Goal: Task Accomplishment & Management: Complete application form

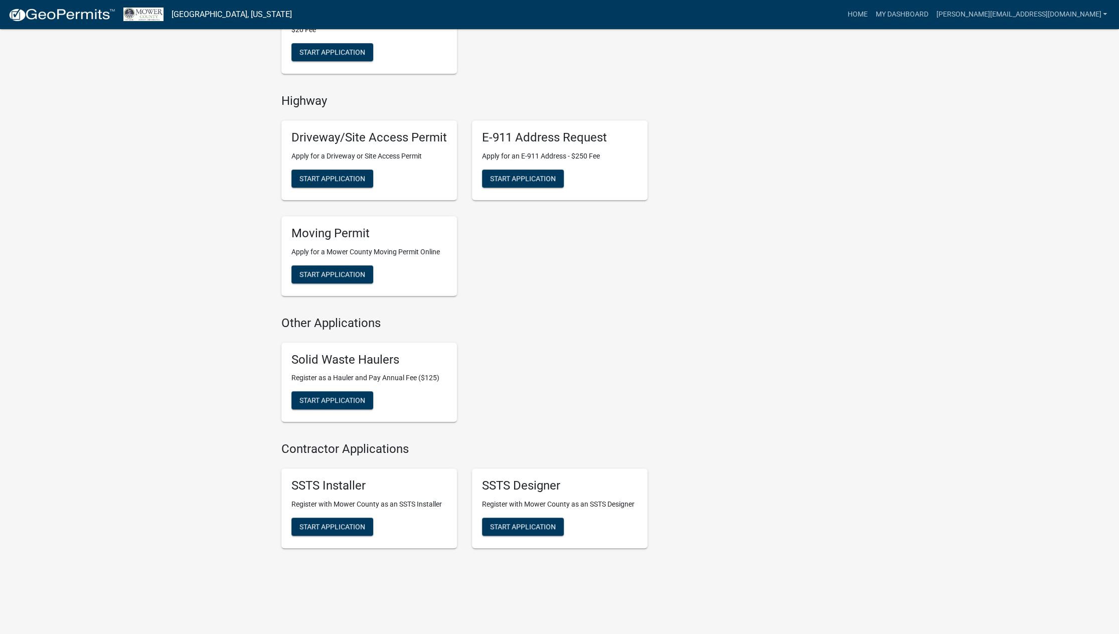
scroll to position [434, 0]
click at [338, 271] on span "Start Application" at bounding box center [332, 273] width 66 height 8
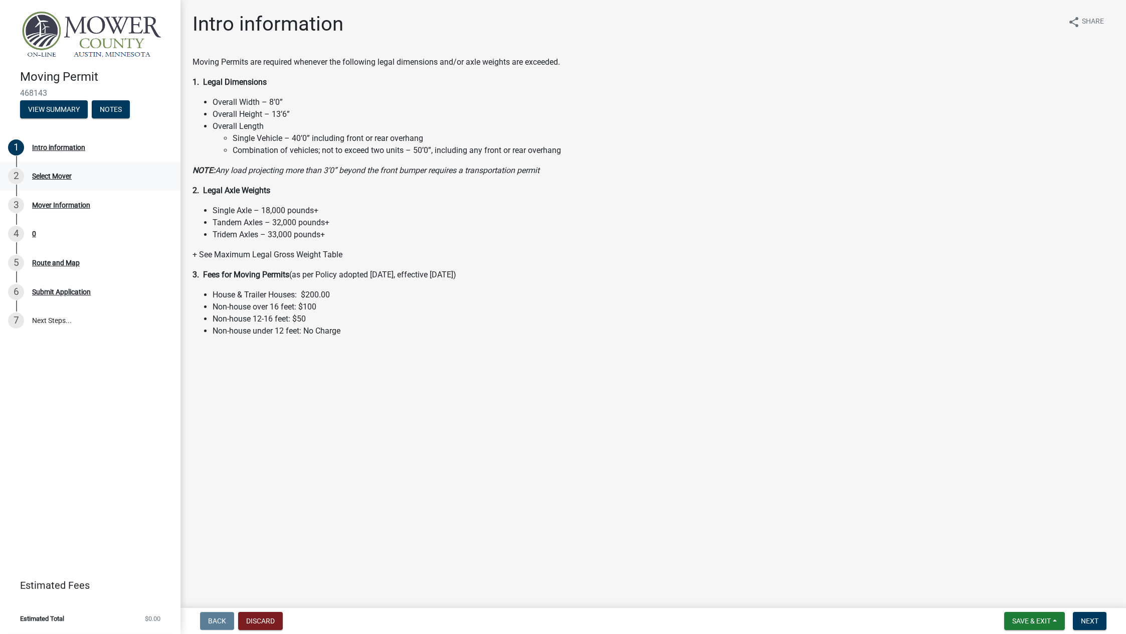
click at [54, 177] on div "Select Mover" at bounding box center [52, 176] width 40 height 7
click at [61, 150] on div "Intro information" at bounding box center [58, 147] width 53 height 7
click at [1087, 620] on span "Next" at bounding box center [1090, 621] width 18 height 8
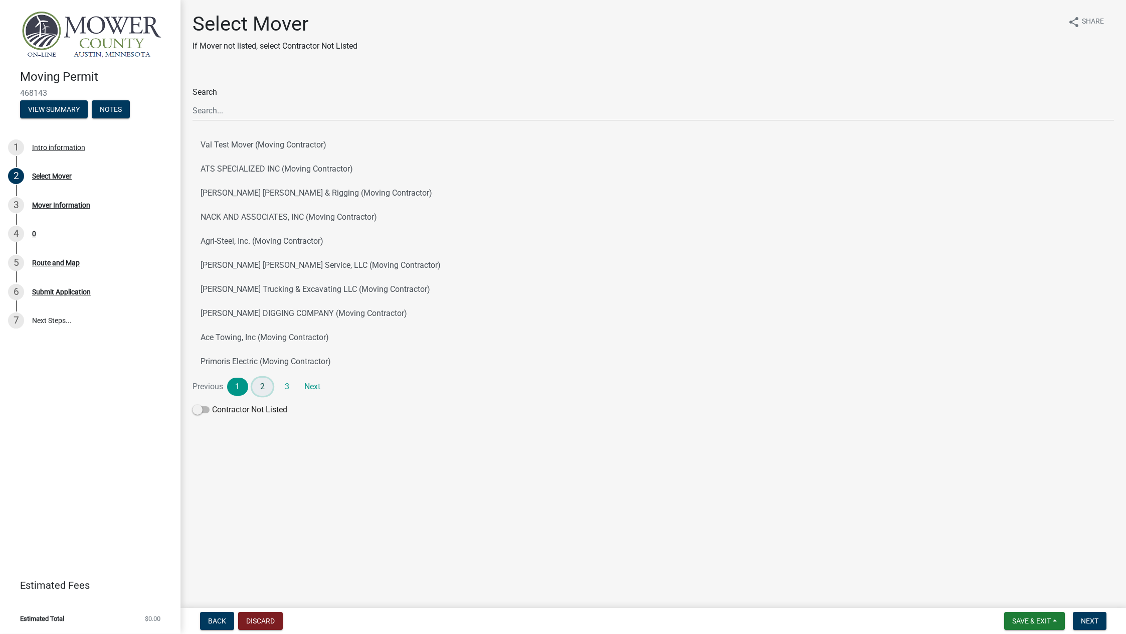
click at [264, 383] on link "2" at bounding box center [262, 387] width 21 height 18
click at [286, 384] on link "3" at bounding box center [287, 387] width 21 height 18
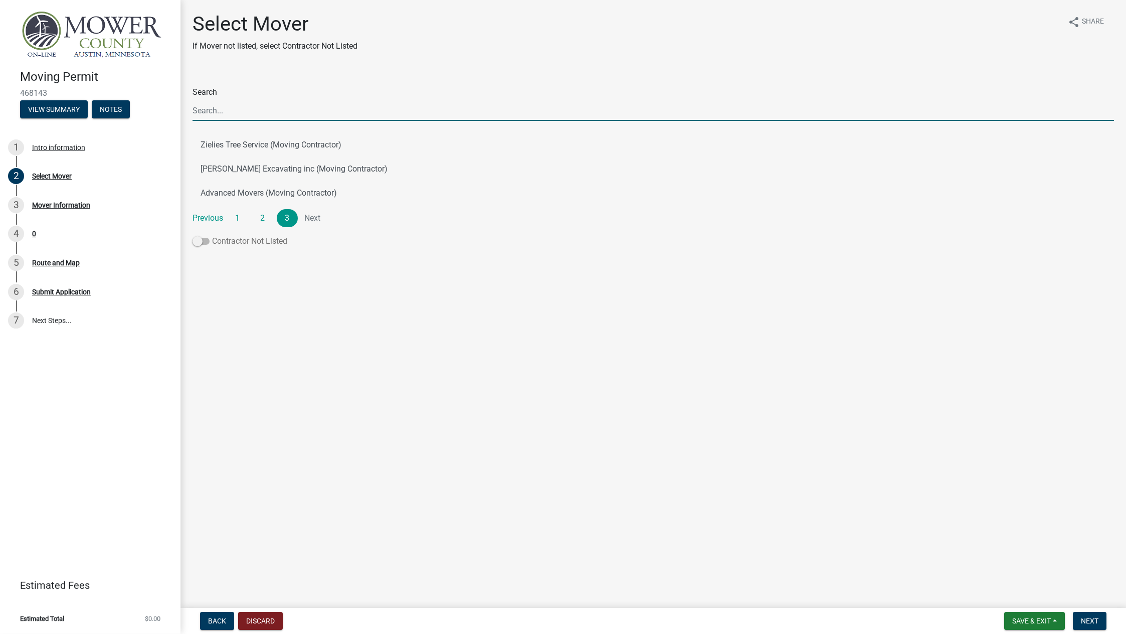
click at [207, 243] on span at bounding box center [201, 241] width 17 height 7
click at [212, 235] on input "Contractor Not Listed" at bounding box center [212, 235] width 0 height 0
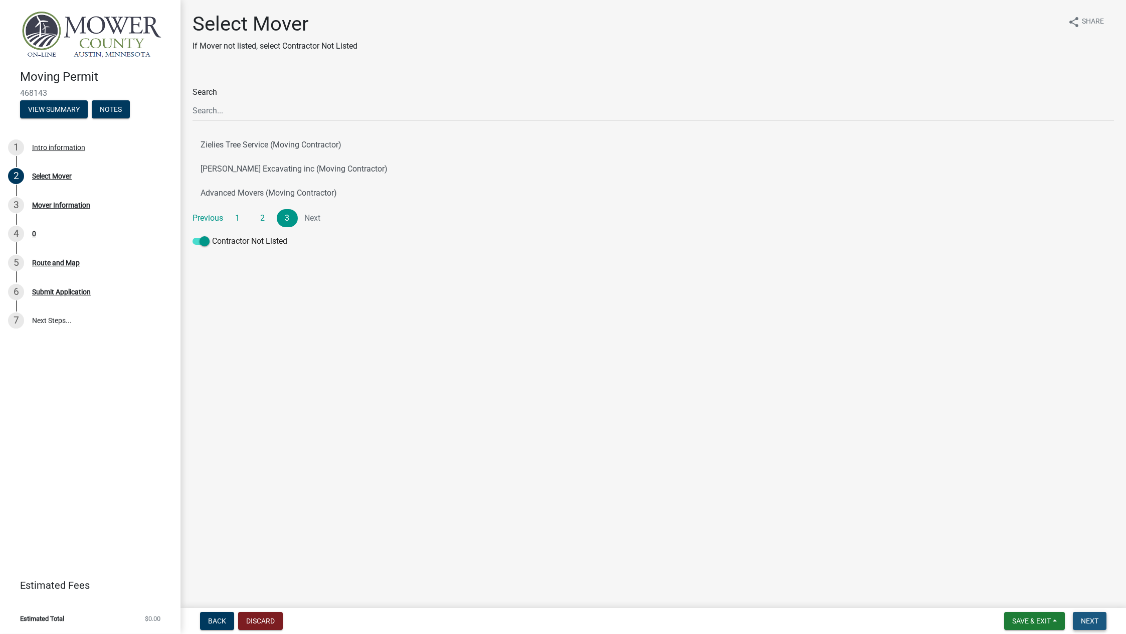
click at [1090, 617] on span "Next" at bounding box center [1090, 621] width 18 height 8
